Goal: Task Accomplishment & Management: Use online tool/utility

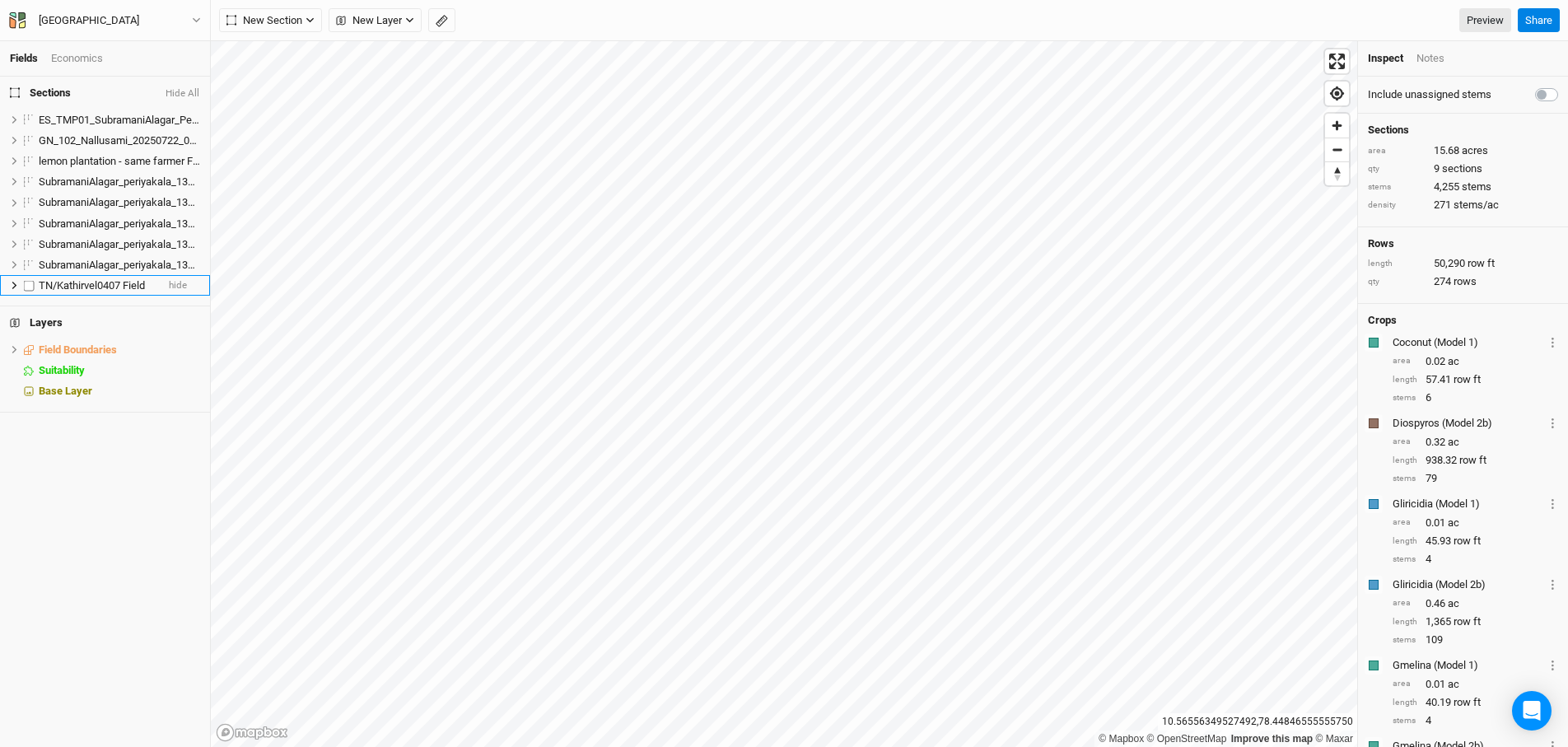
click at [97, 282] on span "TN/Kathirvel0407 Field" at bounding box center [92, 285] width 106 height 12
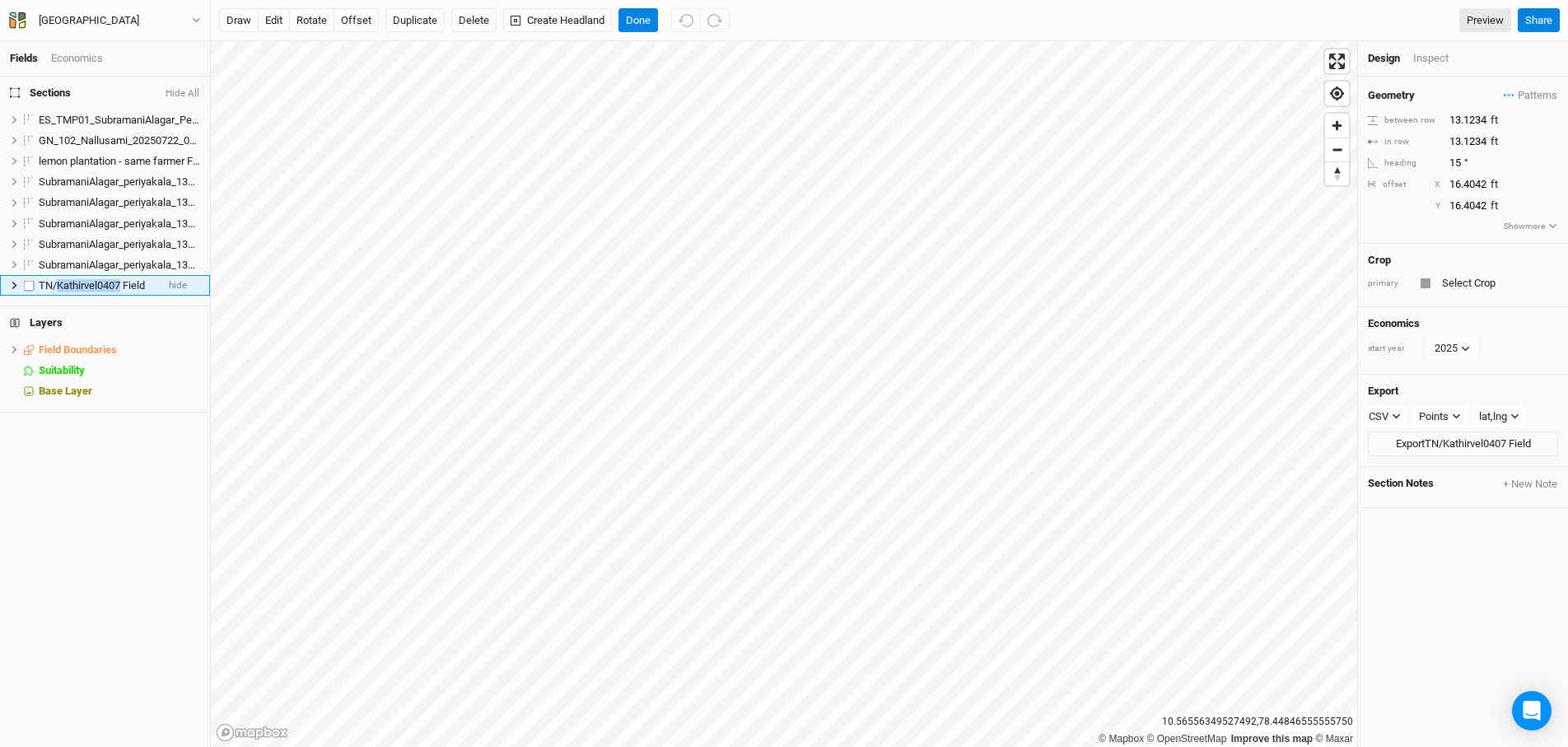
click at [97, 282] on span "TN/Kathirvel0407 Field" at bounding box center [92, 285] width 106 height 12
click at [176, 277] on span "hide" at bounding box center [178, 285] width 18 height 20
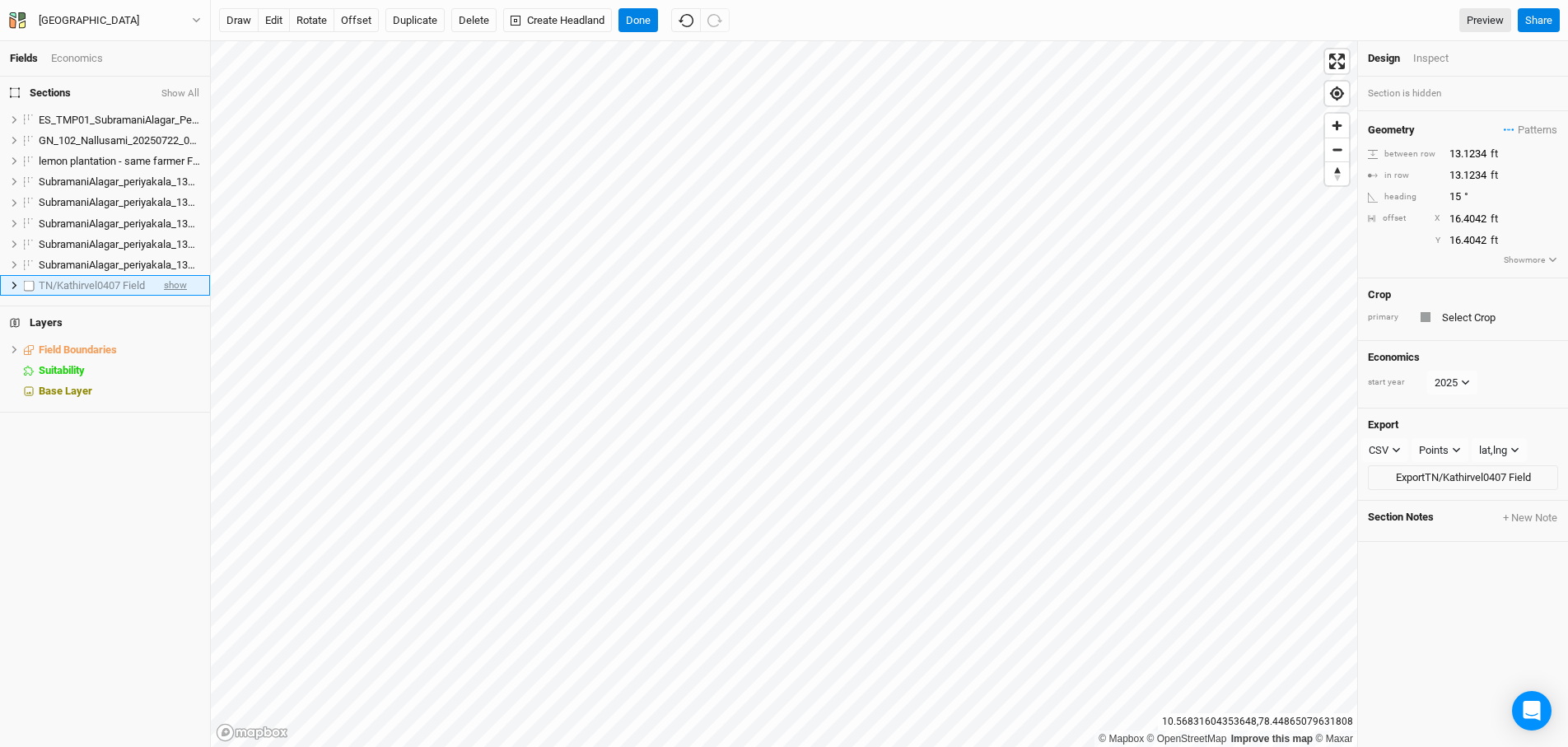
click at [174, 286] on span "show" at bounding box center [175, 285] width 23 height 20
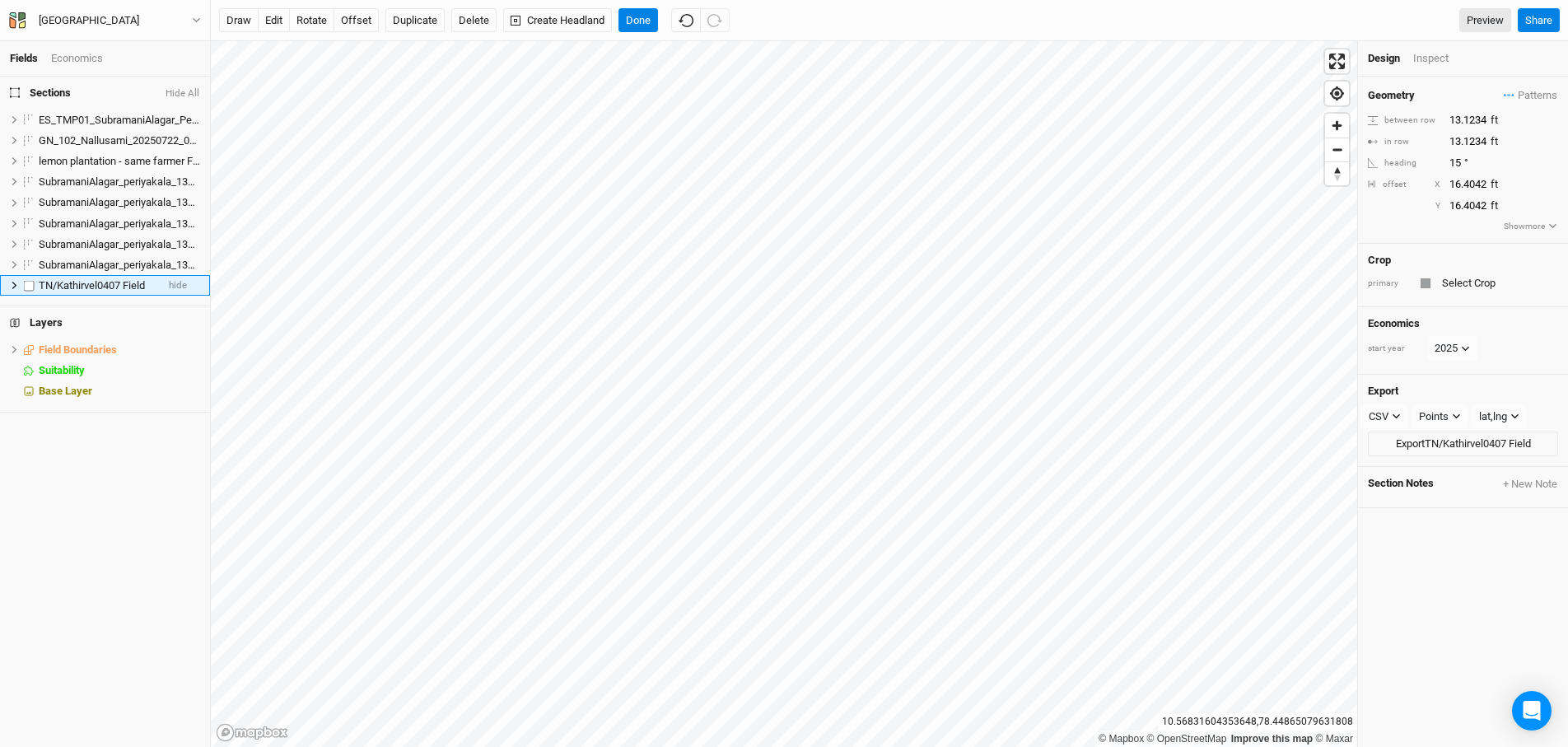
click at [141, 291] on span "TN/Kathirvel0407 Field" at bounding box center [92, 285] width 106 height 12
click at [159, 289] on li "TN/Kathirvel0407 Field hide" at bounding box center [105, 285] width 210 height 20
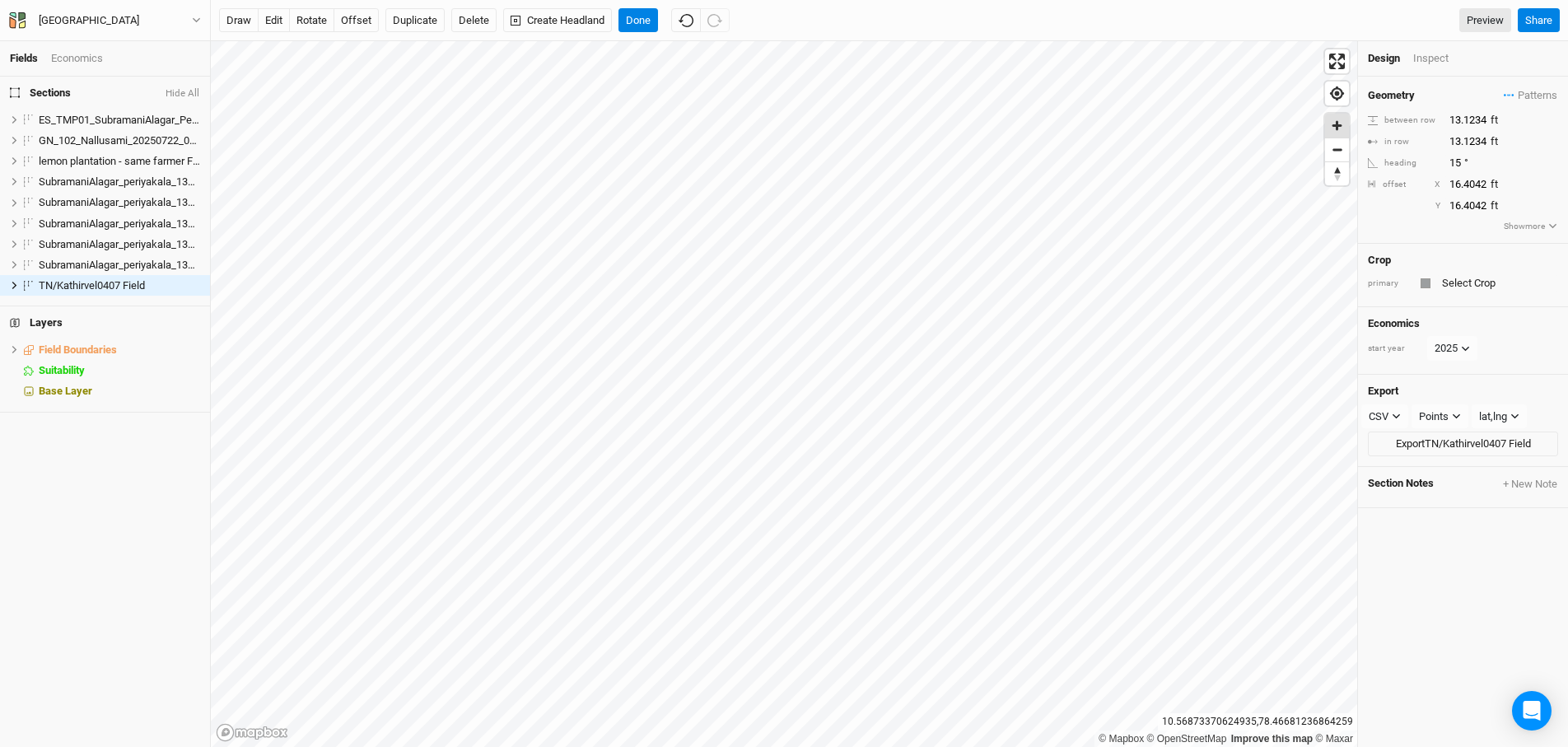
click at [1340, 135] on span "Zoom in" at bounding box center [1337, 125] width 24 height 24
click at [1338, 72] on span "Enter fullscreen" at bounding box center [1337, 61] width 24 height 24
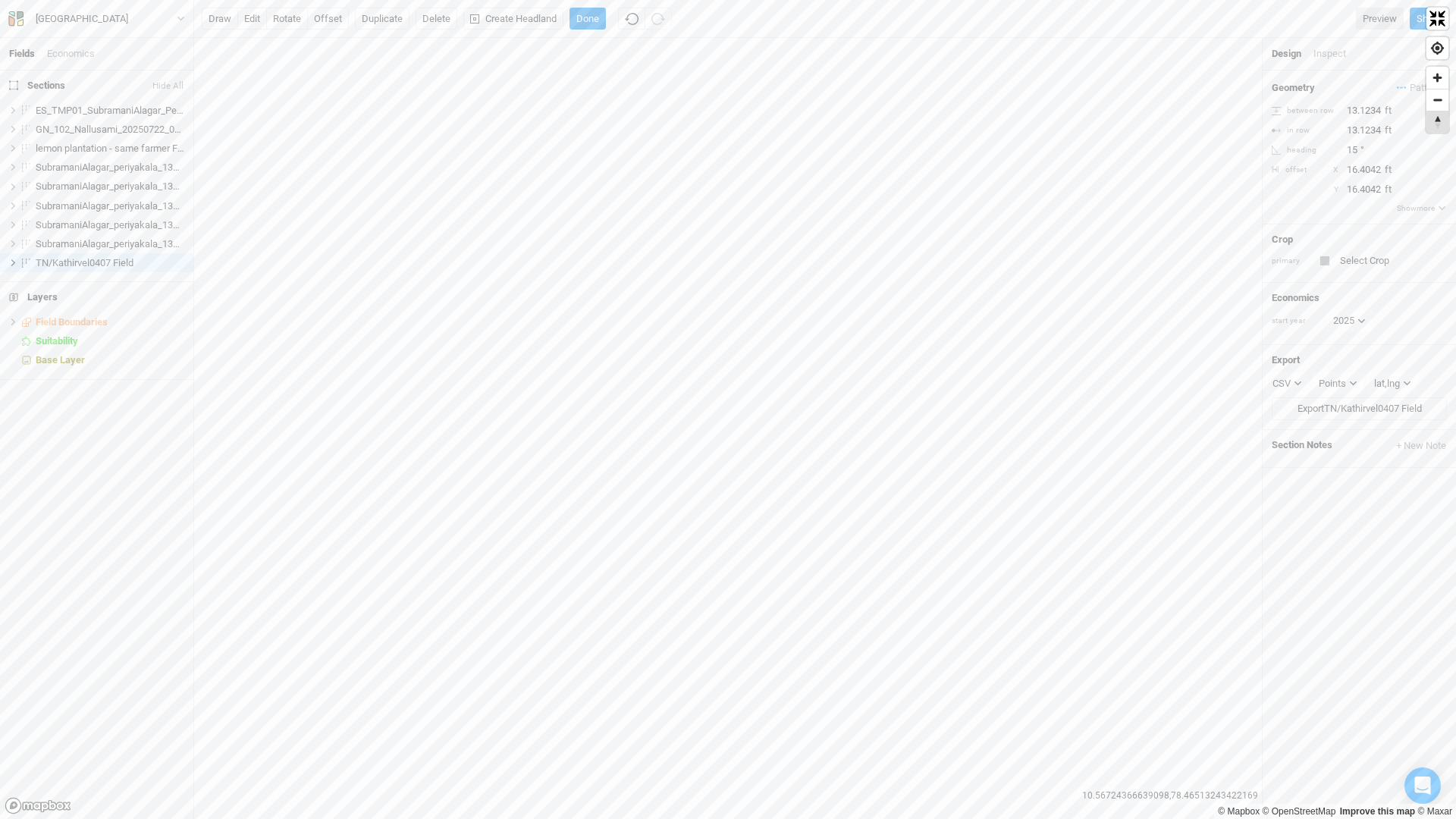
click at [1434, 123] on span "Reset bearing to north" at bounding box center [1437, 122] width 22 height 21
click at [1434, 124] on span "Reset bearing to north" at bounding box center [1437, 122] width 22 height 21
click at [1442, 20] on span "Exit fullscreen" at bounding box center [1437, 18] width 22 height 22
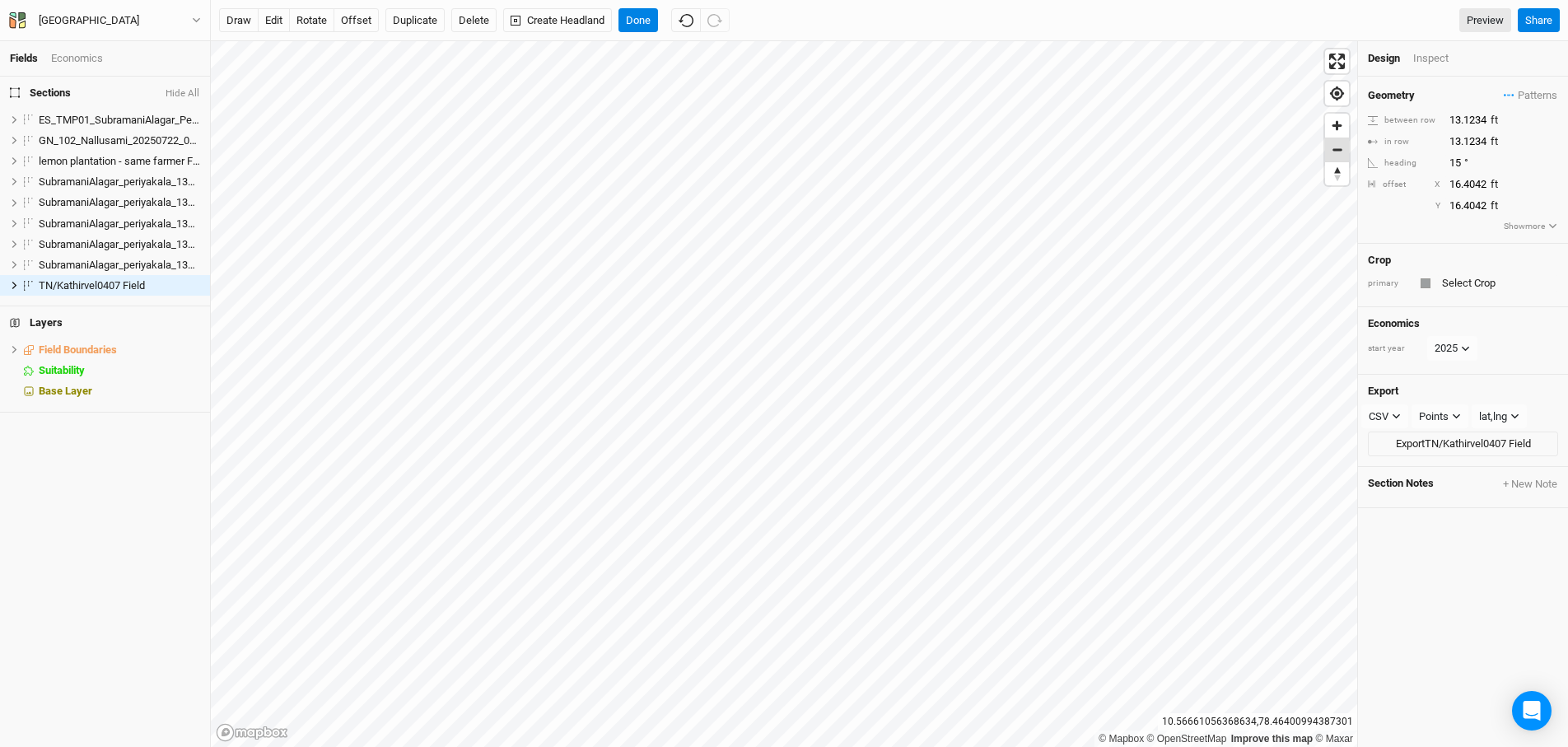
click at [1338, 155] on span "Zoom out" at bounding box center [1337, 150] width 24 height 23
click at [1344, 156] on span "Zoom out" at bounding box center [1337, 150] width 24 height 23
click at [109, 272] on li "SubramaniAlagar_periyakala_130825_Rev01_6 Field hide" at bounding box center [105, 264] width 210 height 20
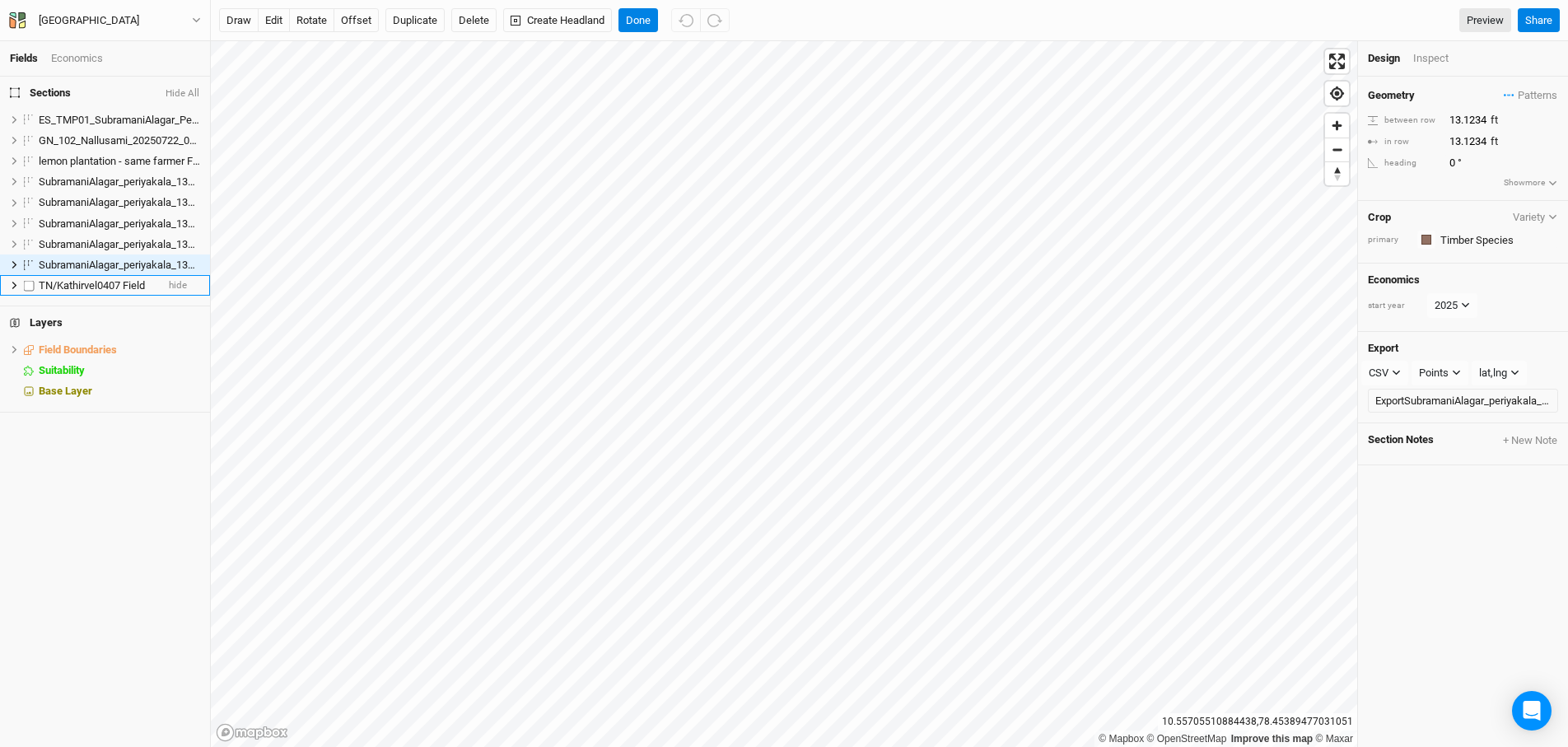
click at [86, 279] on span "TN/Kathirvel0407 Field" at bounding box center [92, 285] width 106 height 12
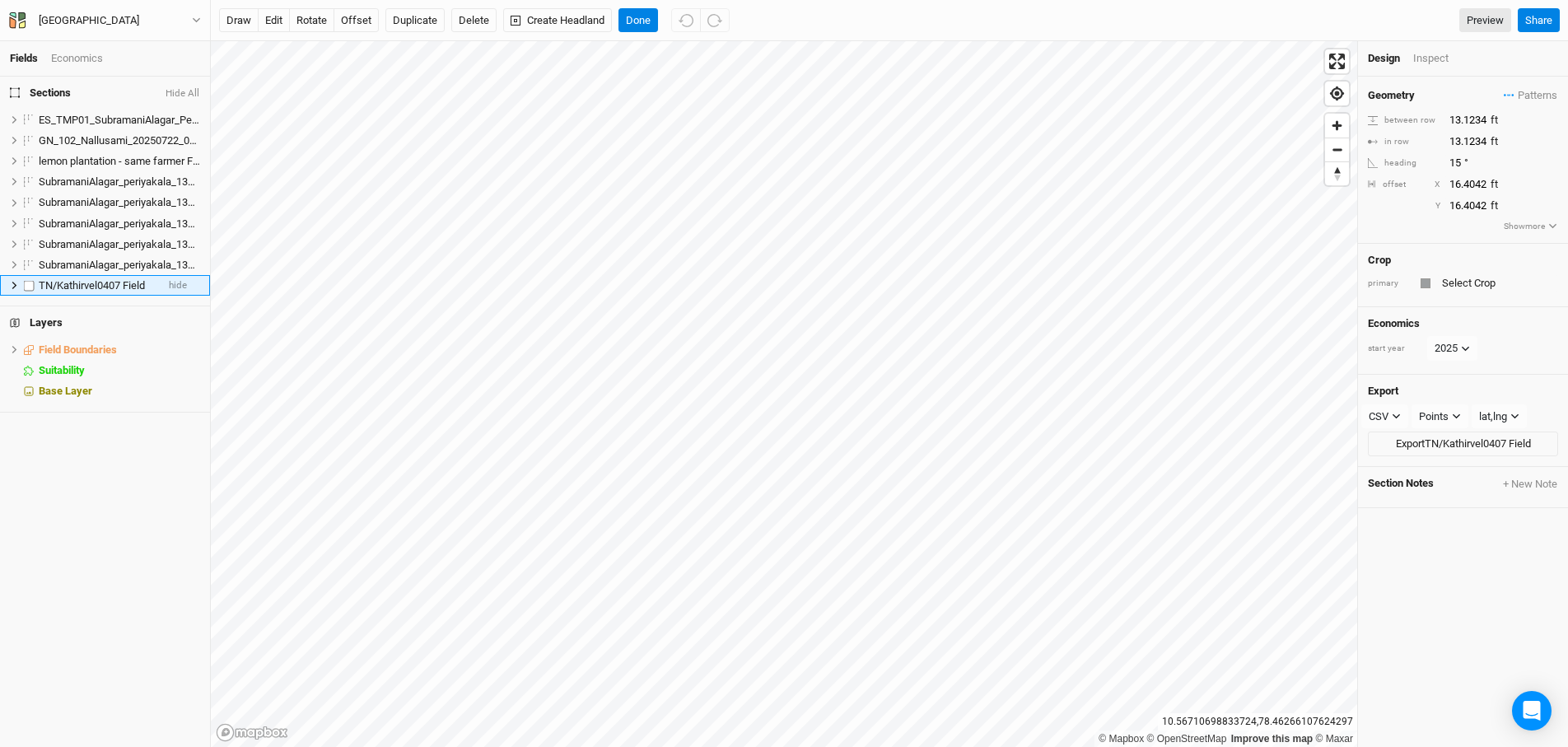
click at [16, 288] on icon at bounding box center [14, 285] width 9 height 9
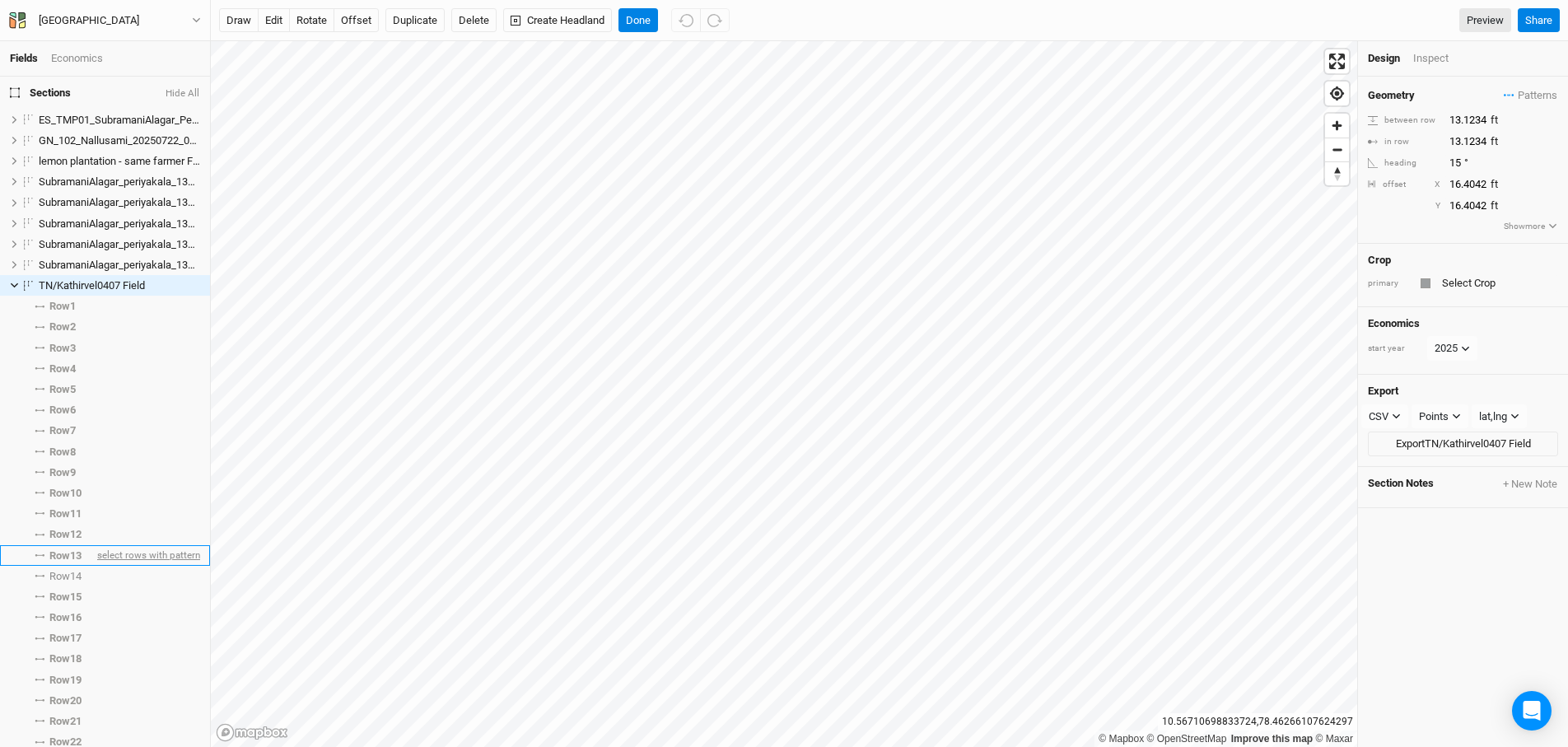
click at [97, 553] on span "select rows with pattern" at bounding box center [147, 555] width 106 height 20
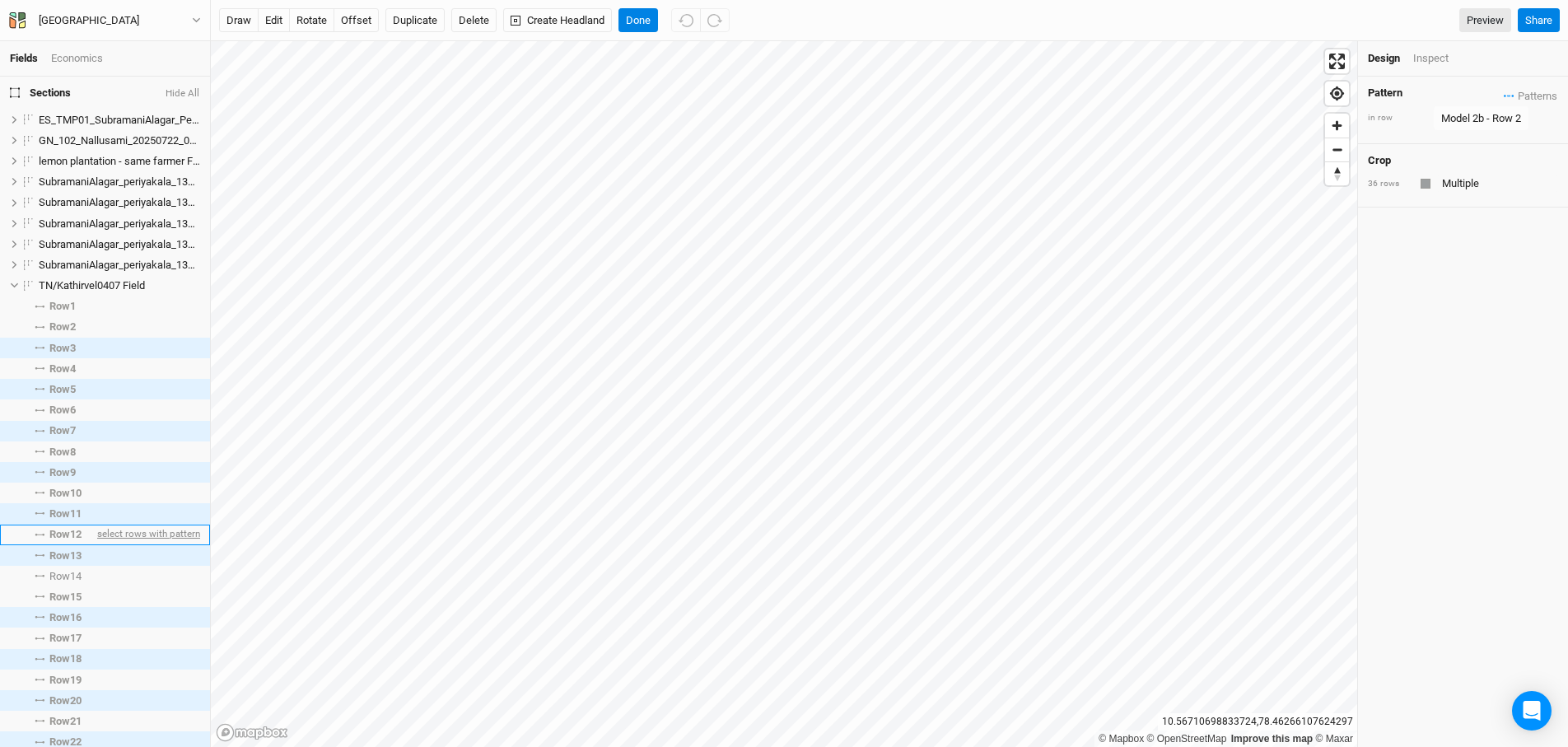
click at [98, 536] on span "select rows with pattern" at bounding box center [147, 534] width 106 height 20
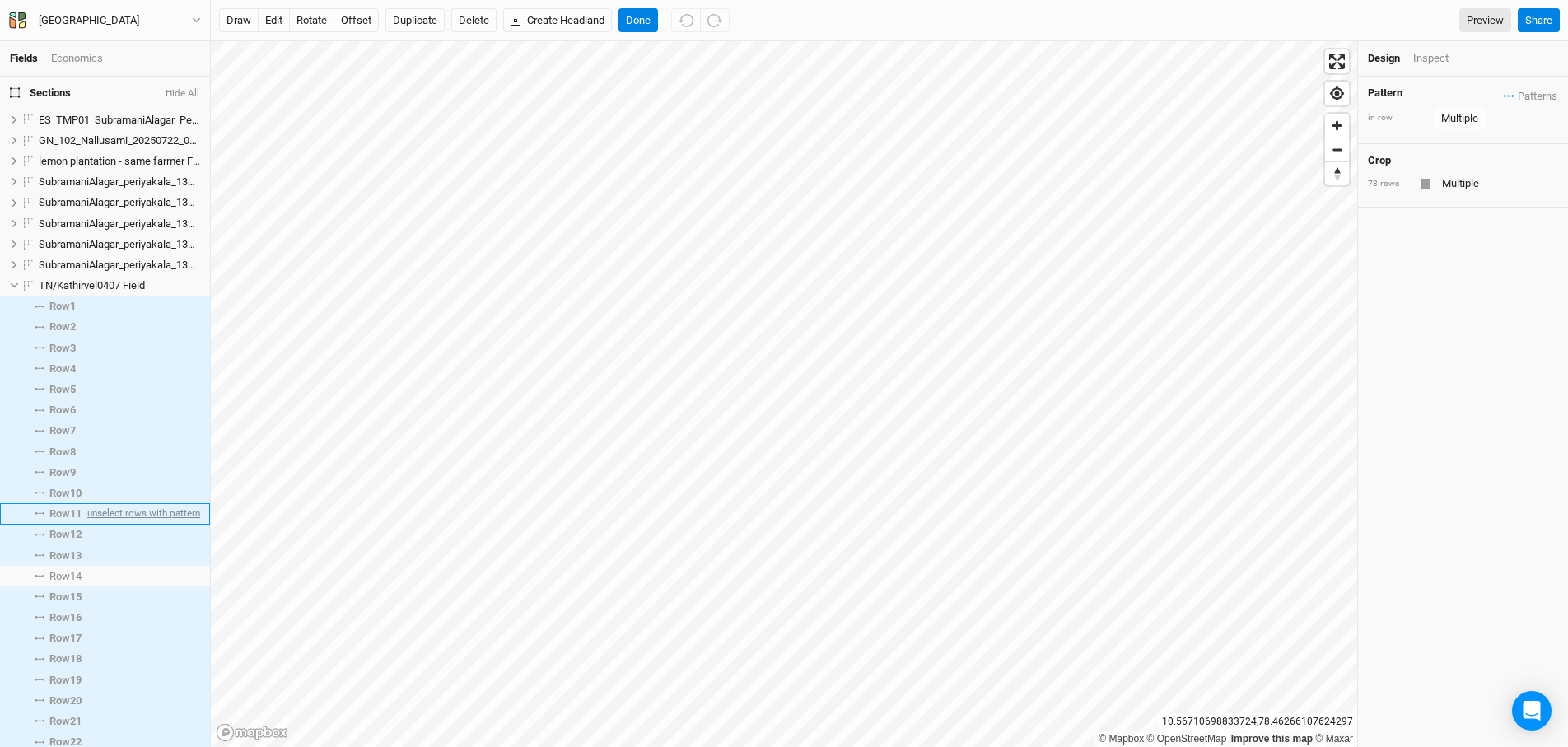
click at [99, 515] on span "unselect rows with pattern" at bounding box center [142, 513] width 116 height 20
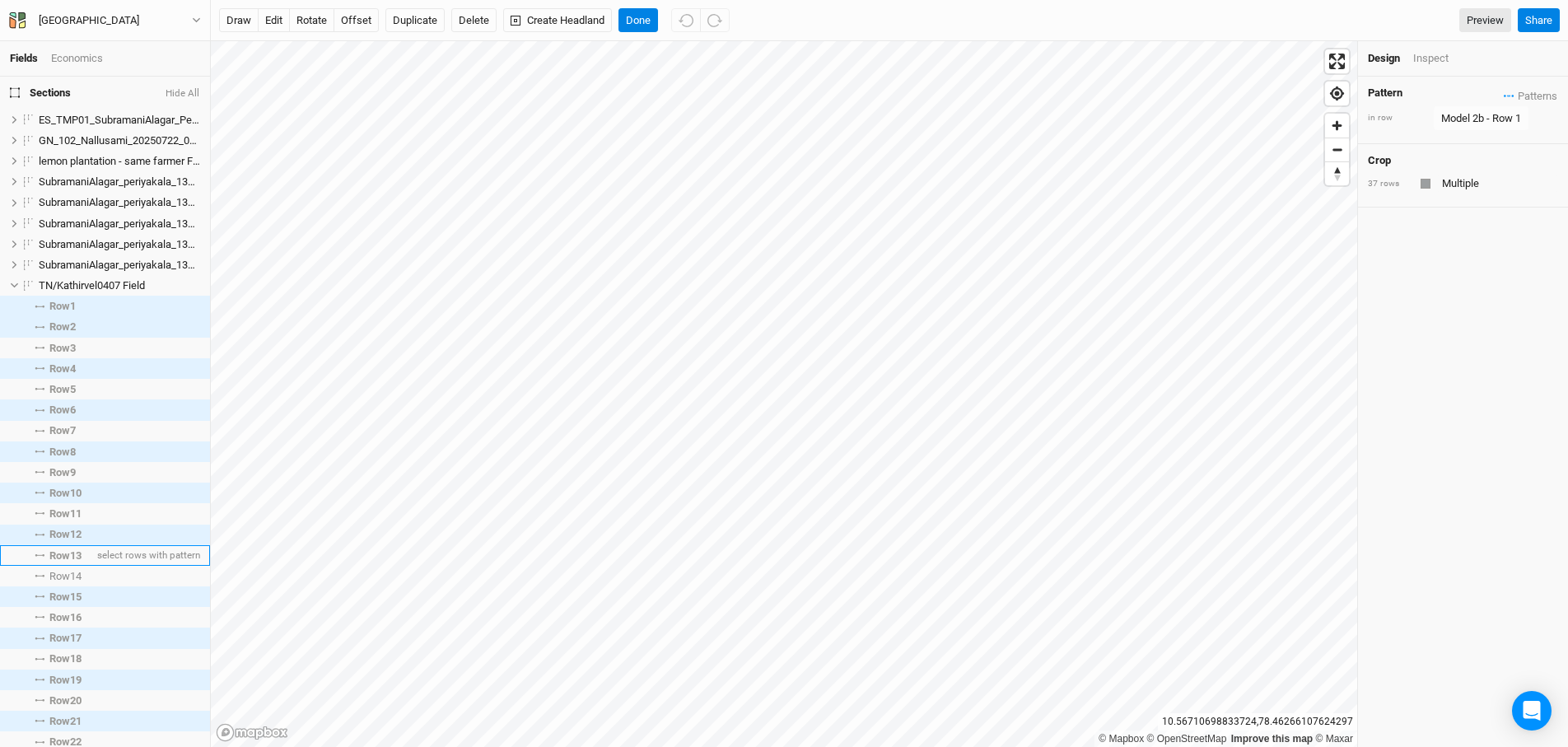
click at [67, 551] on span "Row 13" at bounding box center [66, 556] width 32 height 13
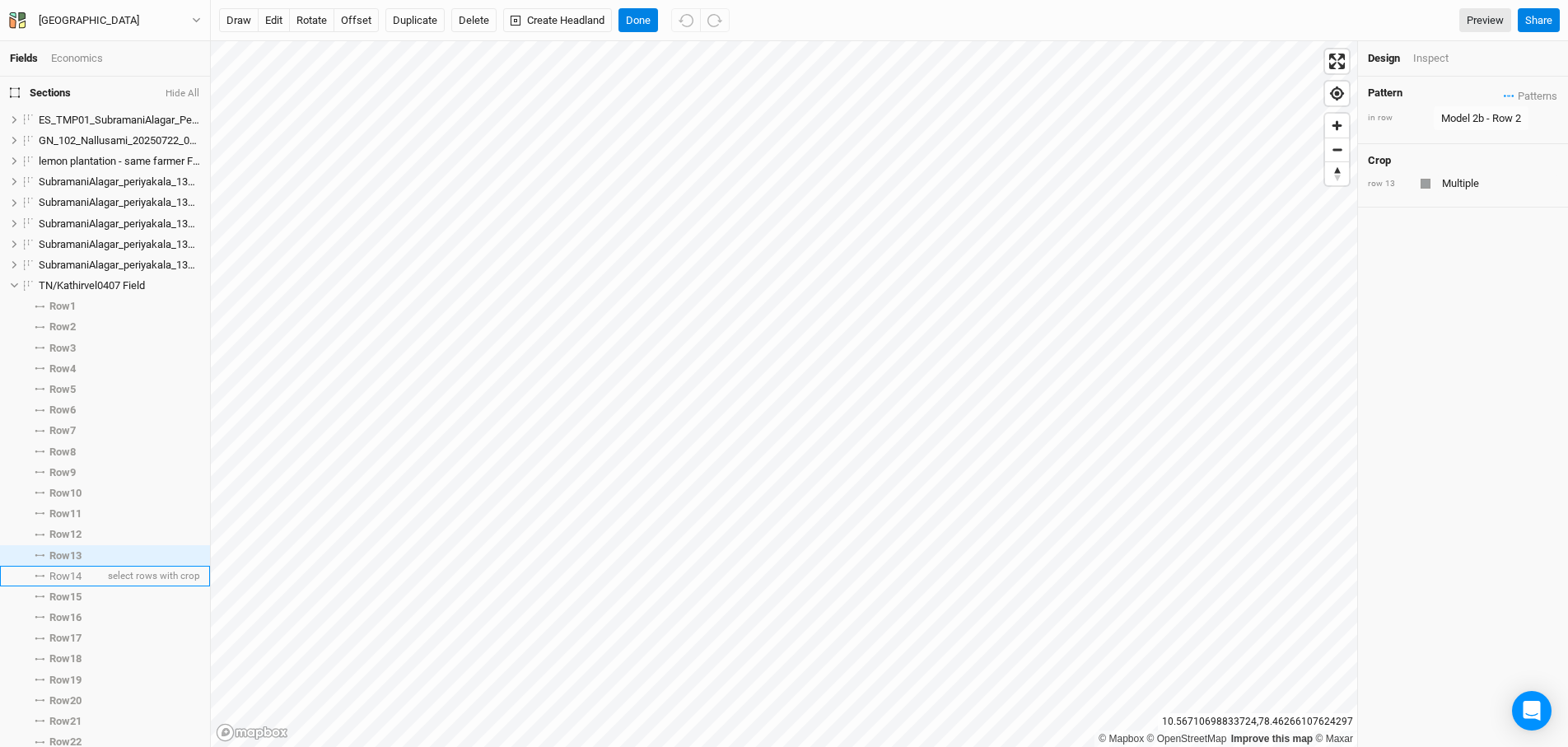
click at [63, 570] on span "Row 14" at bounding box center [66, 576] width 32 height 13
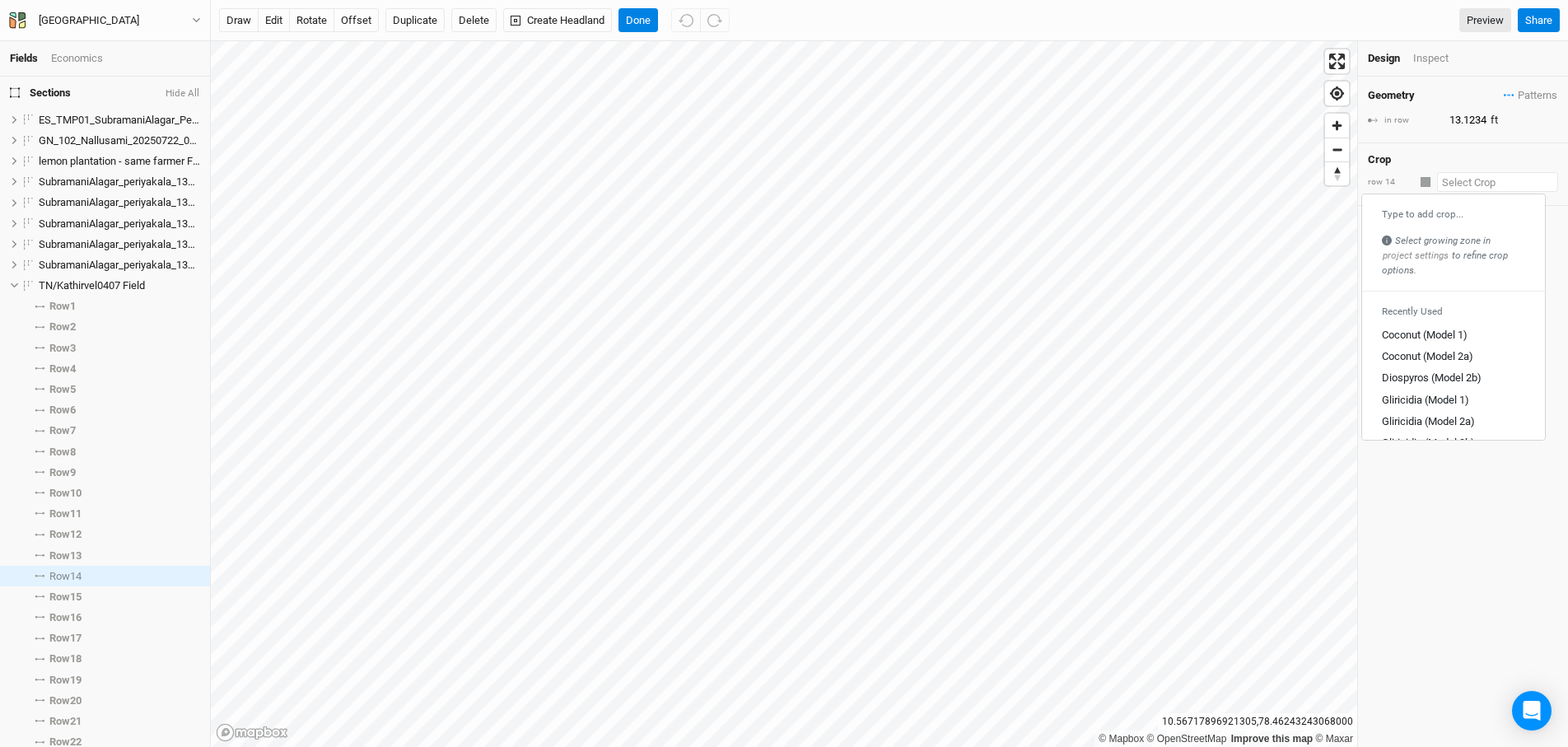
click at [1453, 177] on input "text" at bounding box center [1497, 182] width 121 height 19
click at [1428, 183] on div at bounding box center [1425, 182] width 10 height 10
click at [1429, 182] on div at bounding box center [1425, 182] width 10 height 10
click at [1466, 183] on input "text" at bounding box center [1497, 182] width 121 height 19
click at [1424, 159] on div "Crop" at bounding box center [1463, 160] width 190 height 13
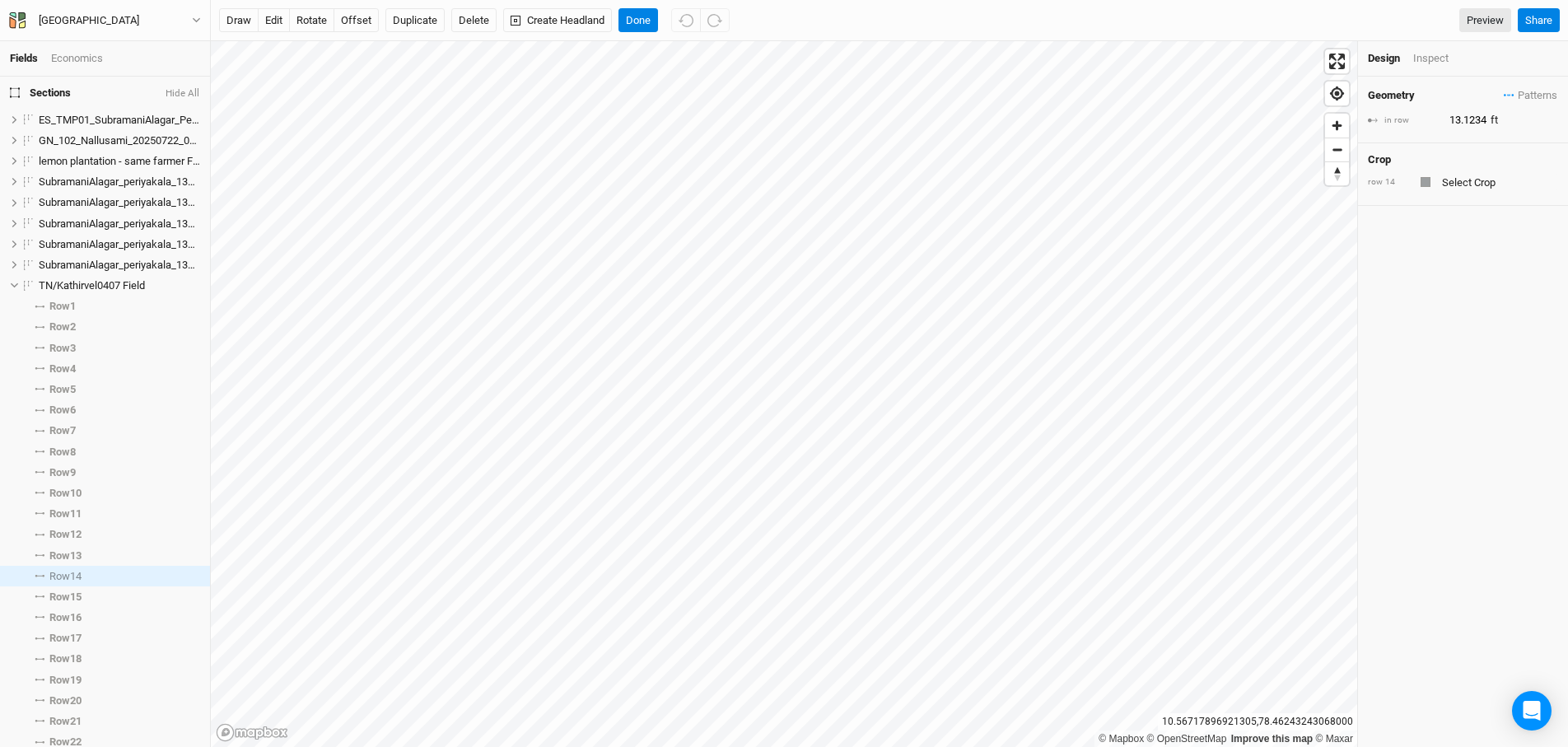
click at [1427, 180] on div at bounding box center [1425, 182] width 10 height 10
click at [1488, 189] on input "text" at bounding box center [1497, 182] width 121 height 19
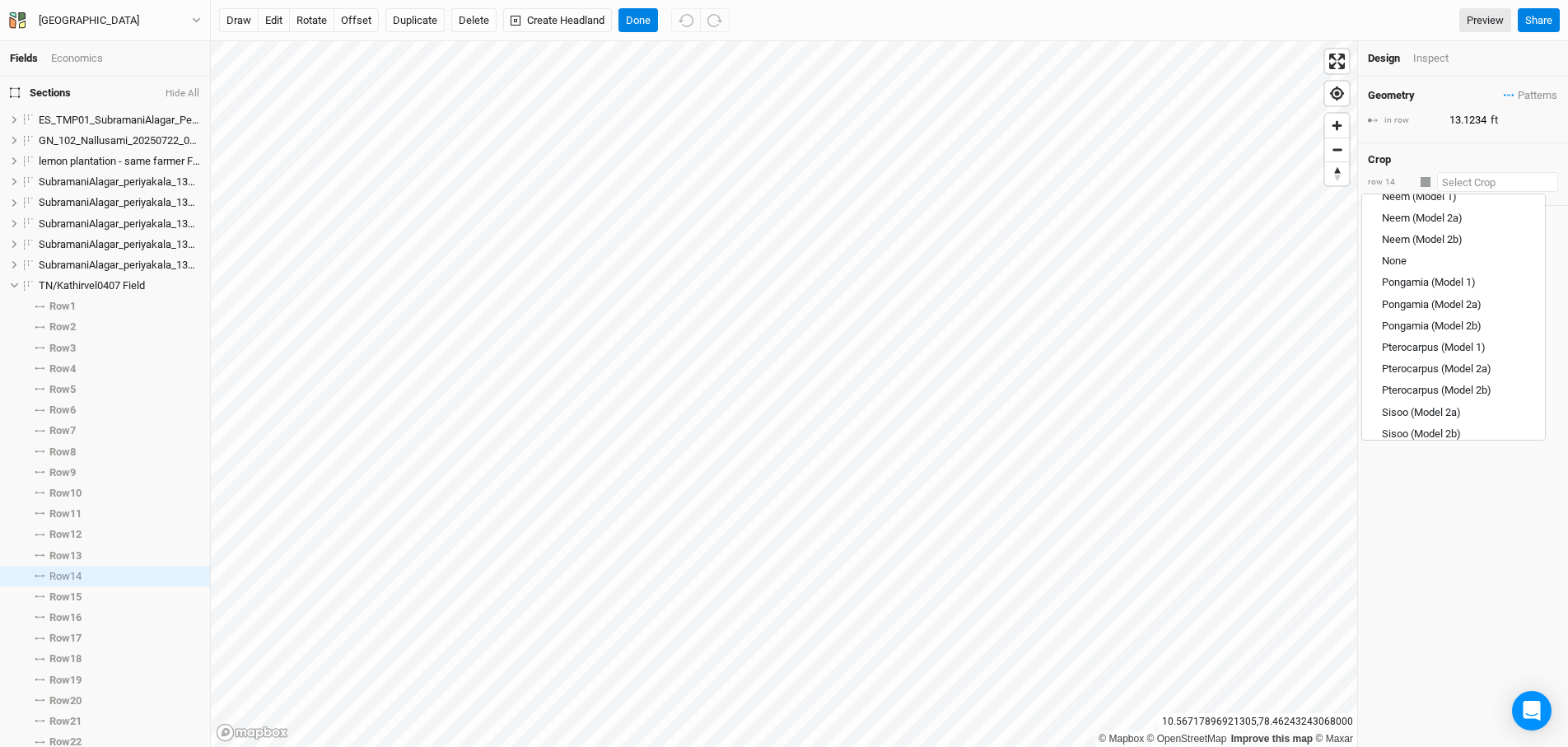
scroll to position [401, 0]
click at [1410, 294] on div "None" at bounding box center [1454, 301] width 144 height 15
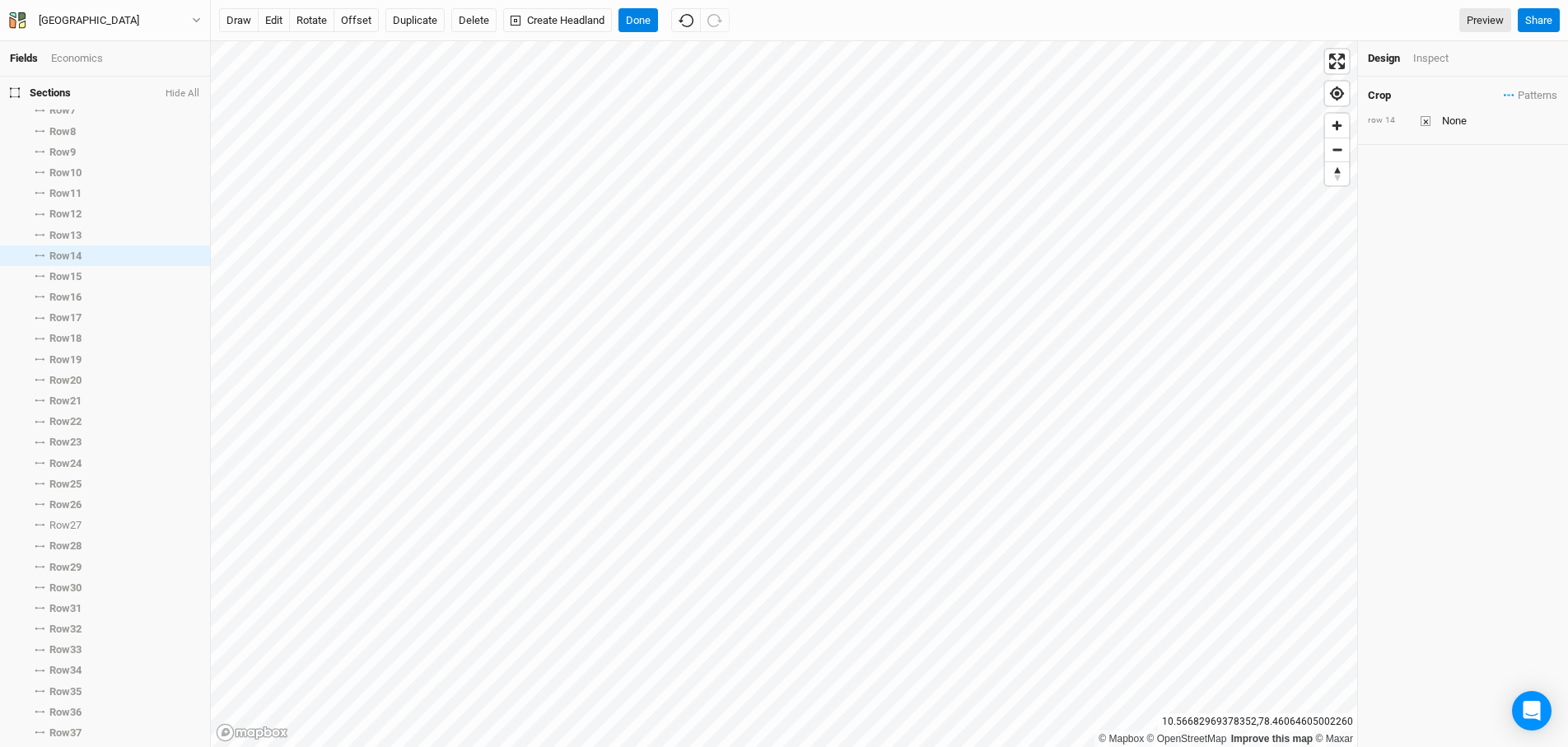
scroll to position [323, 0]
drag, startPoint x: 65, startPoint y: 461, endPoint x: 68, endPoint y: 469, distance: 8.5
click at [74, 523] on span "Row 27" at bounding box center [66, 523] width 32 height 13
click at [1470, 179] on input "text" at bounding box center [1497, 182] width 121 height 19
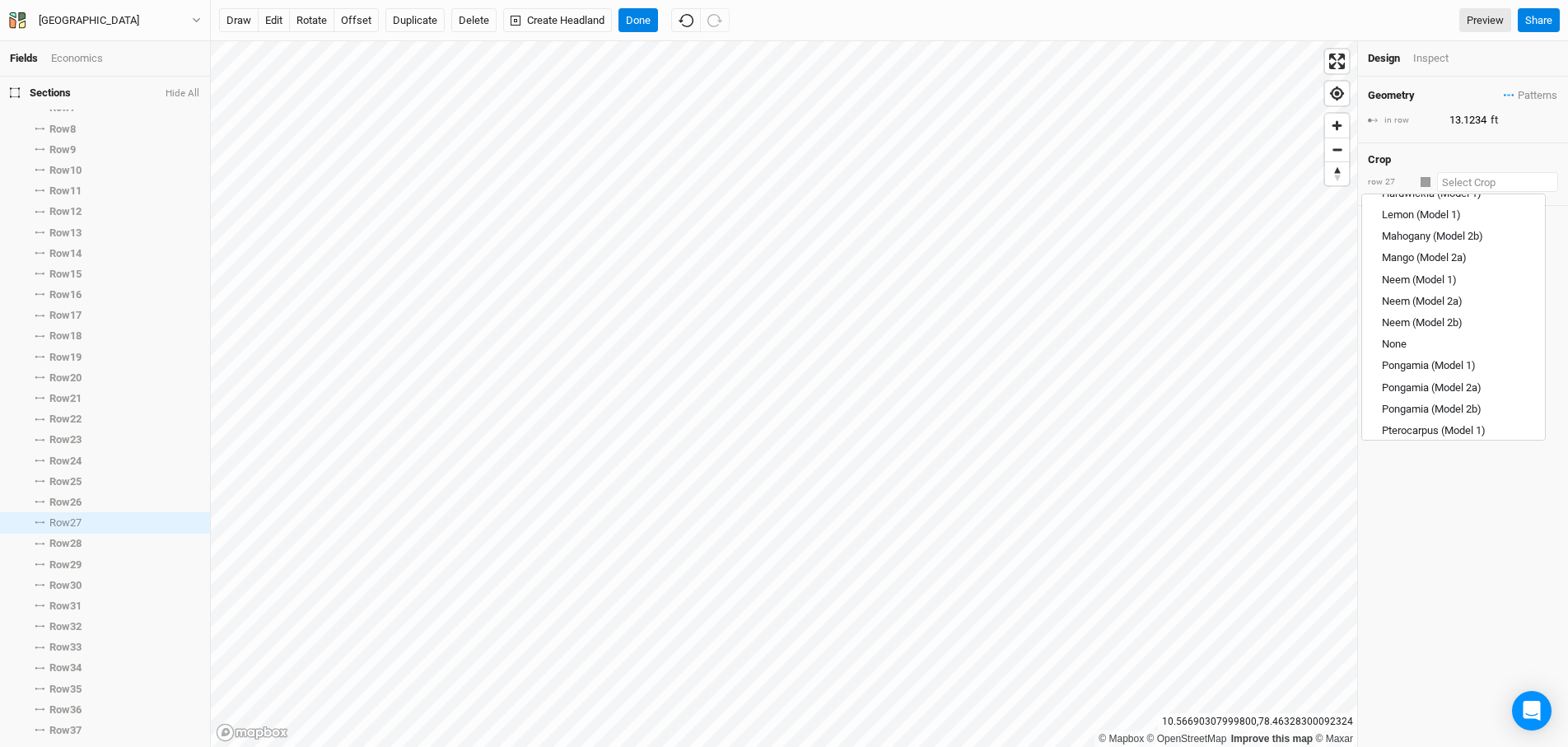
scroll to position [373, 0]
click at [1404, 323] on div "None" at bounding box center [1394, 330] width 25 height 15
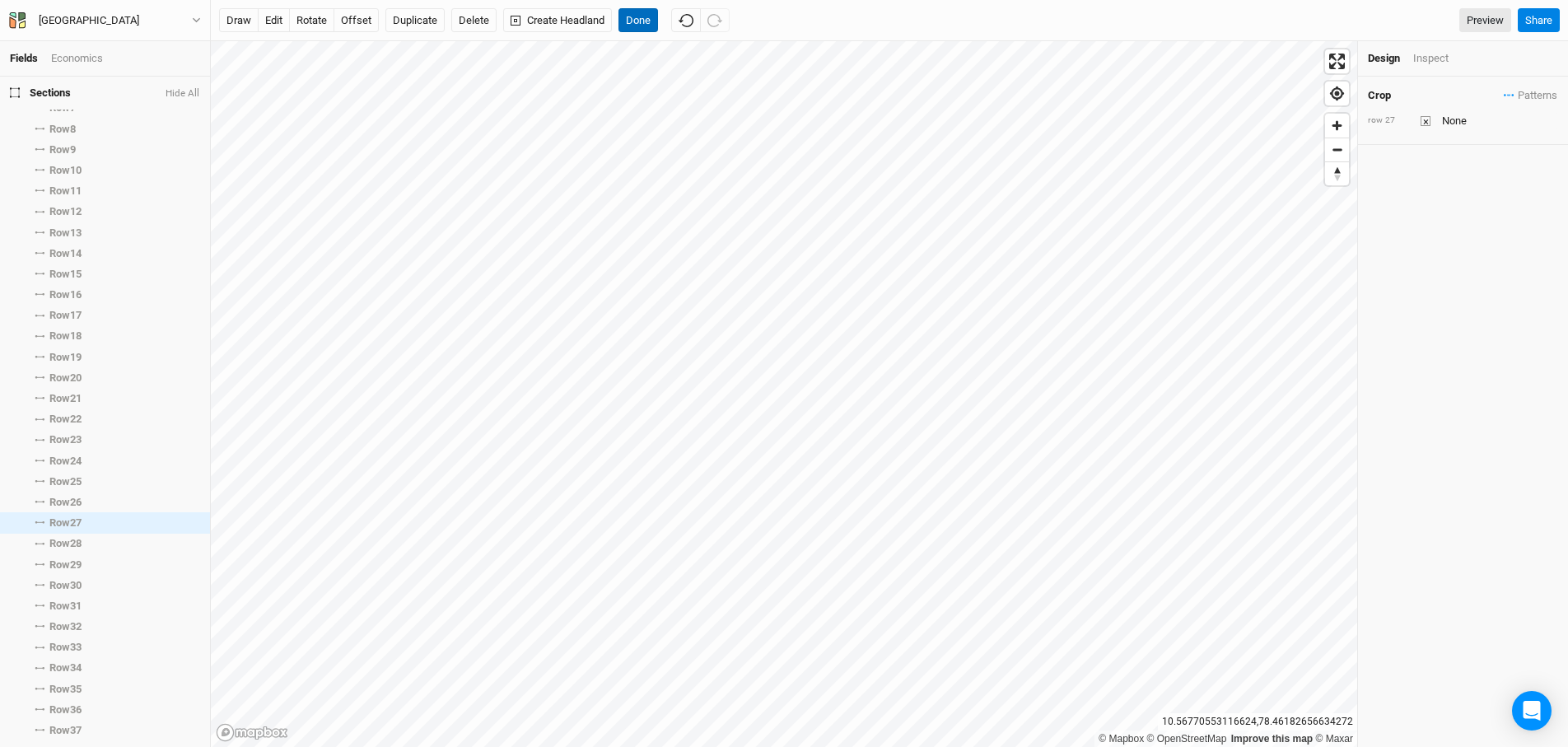
click at [640, 16] on button "Done" at bounding box center [638, 20] width 40 height 25
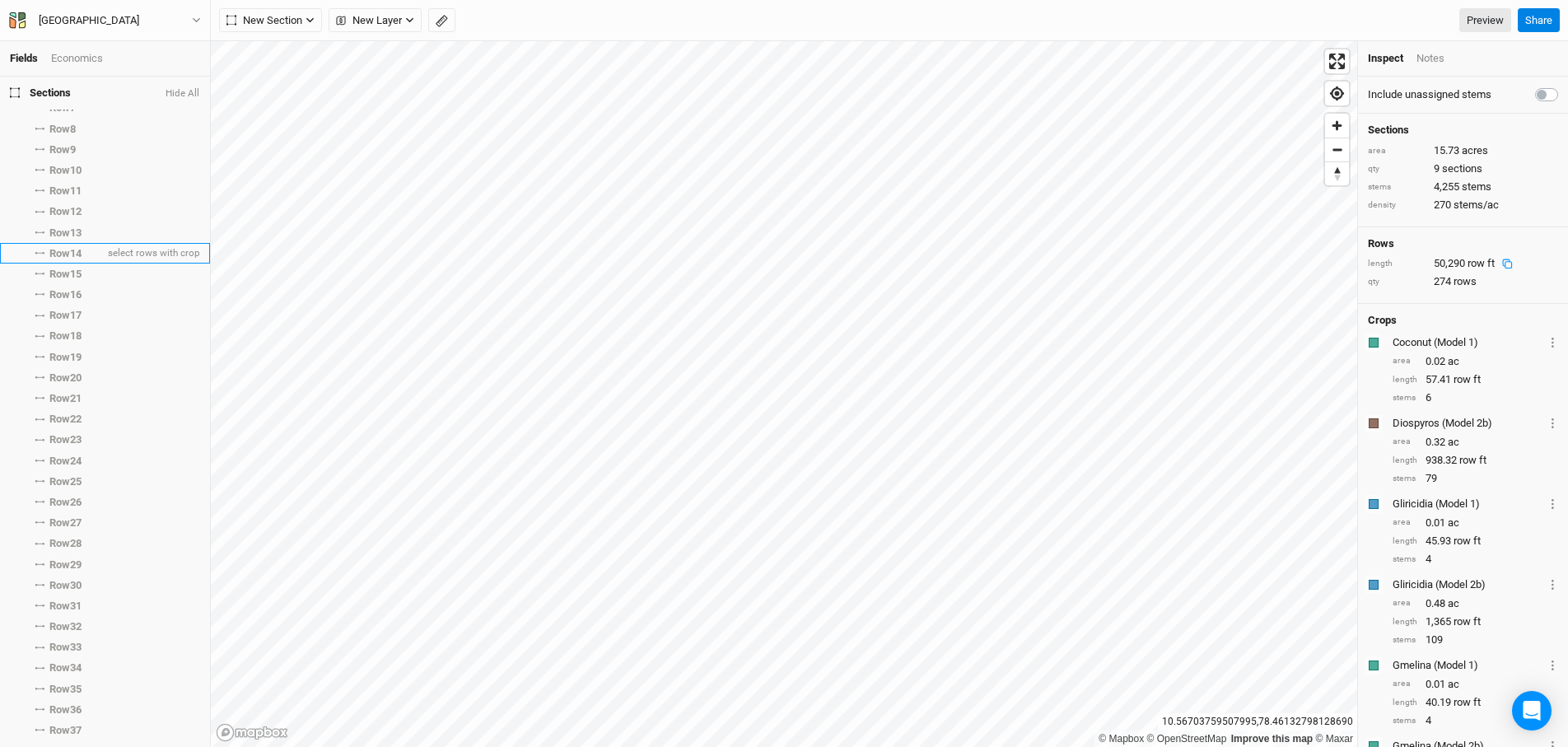
click at [76, 253] on span "Row 14" at bounding box center [66, 253] width 32 height 13
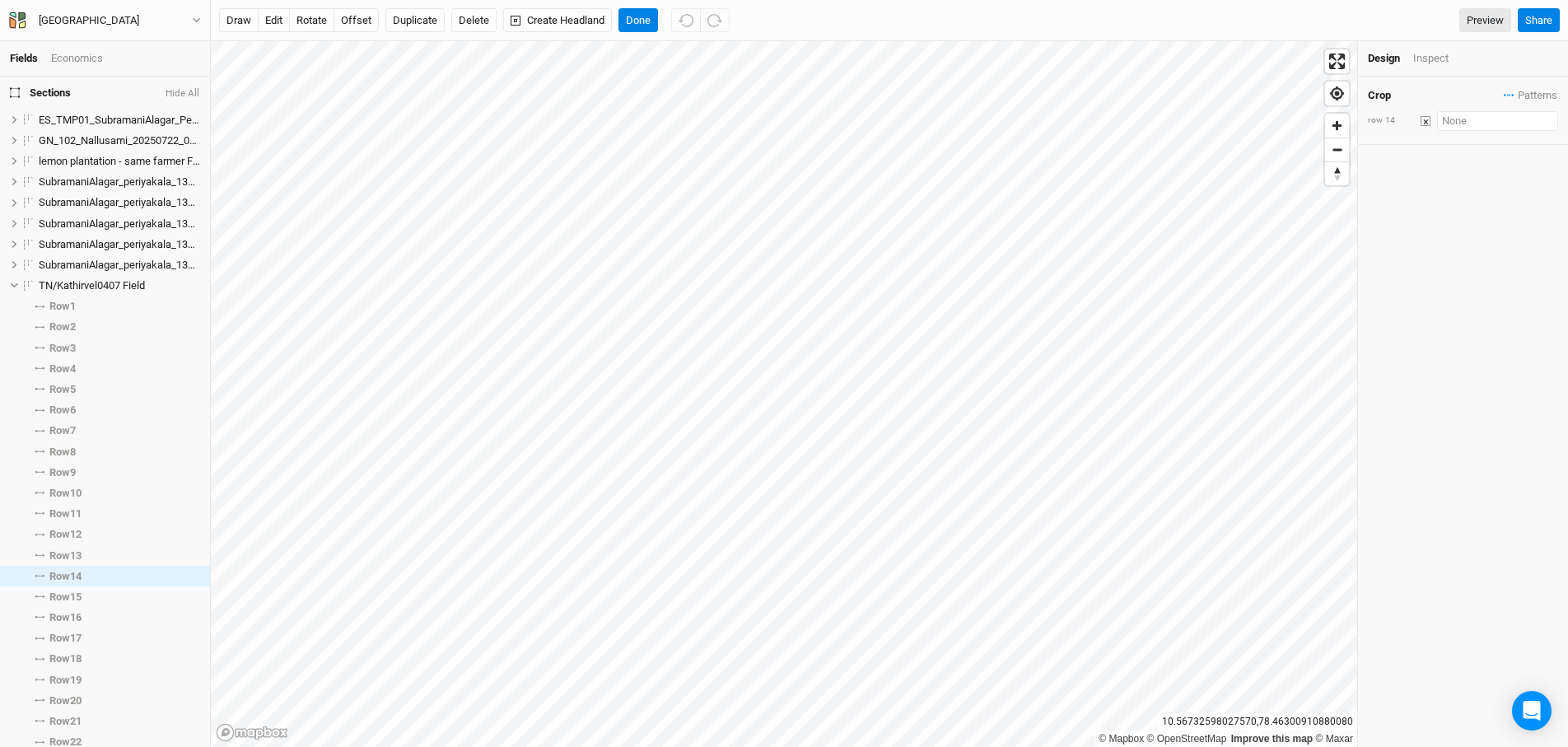
click at [1451, 127] on input "text" at bounding box center [1497, 121] width 121 height 19
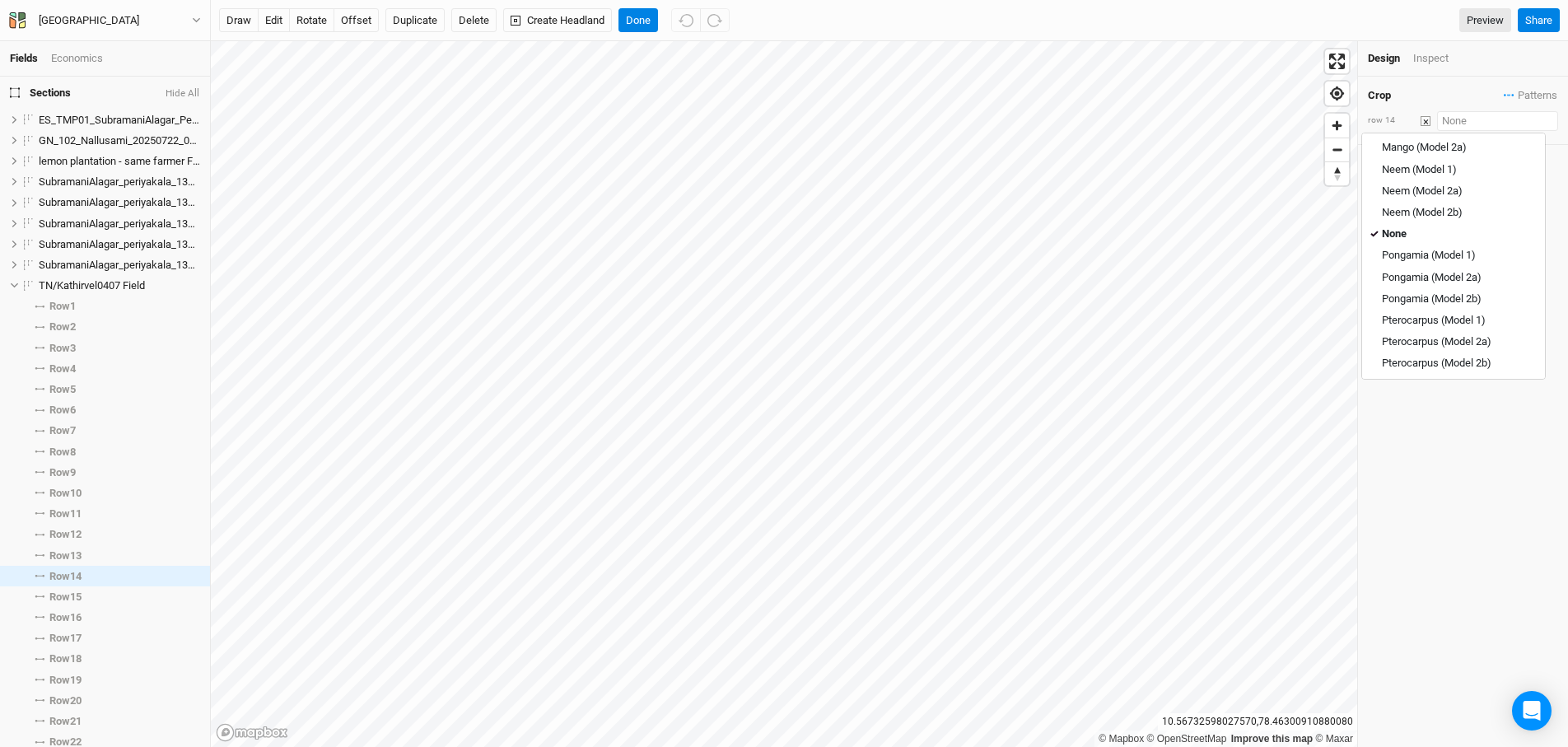
scroll to position [423, 0]
click at [1488, 66] on div "Design Inspect" at bounding box center [1463, 58] width 210 height 35
